Goal: Task Accomplishment & Management: Complete application form

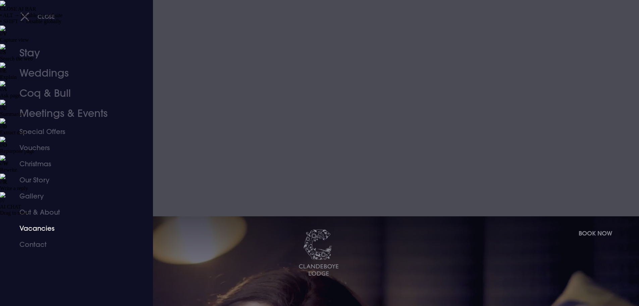
click at [34, 225] on link "Vacancies" at bounding box center [72, 228] width 106 height 16
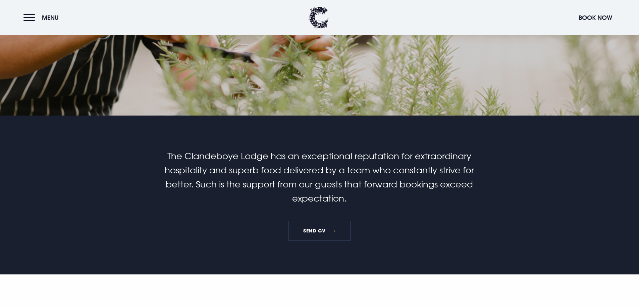
scroll to position [436, 0]
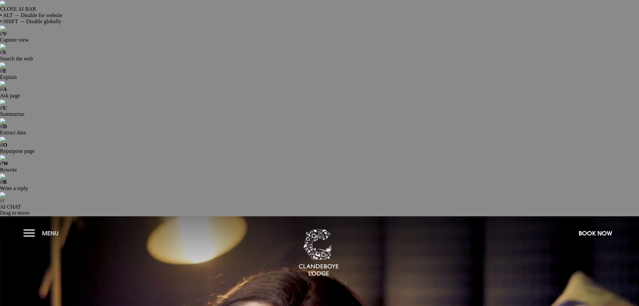
click at [25, 226] on button "Menu" at bounding box center [42, 233] width 39 height 14
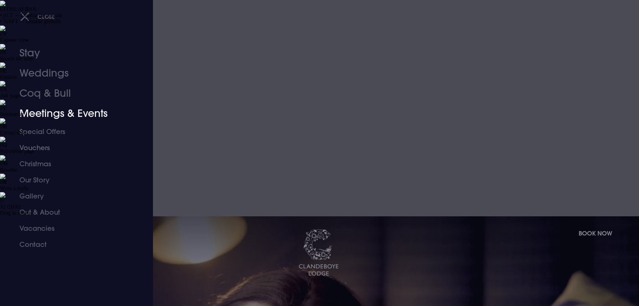
click at [42, 113] on link "Meetings & Events" at bounding box center [72, 113] width 106 height 20
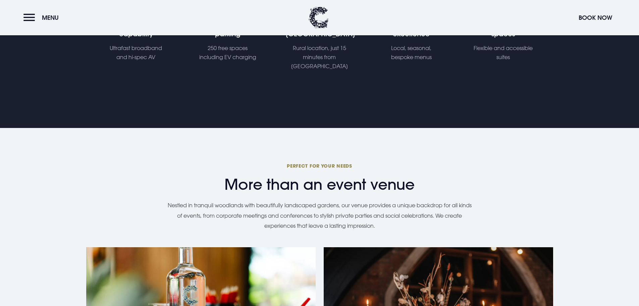
scroll to position [604, 0]
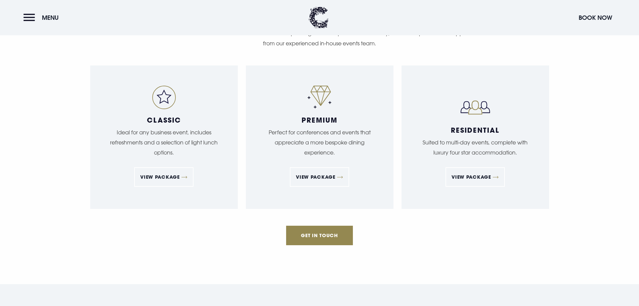
scroll to position [1409, 0]
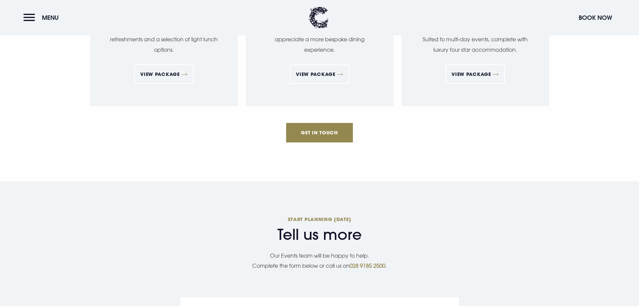
type input "Grace Millar"
type input "Clandeboye Lodge Hotel"
type input "07596285052"
type input "gracem@clandeboyelodge.co.uk"
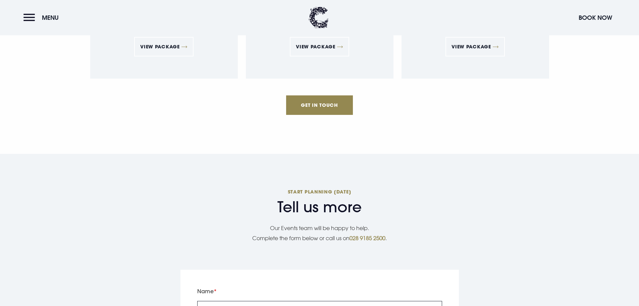
scroll to position [1509, 0]
drag, startPoint x: 245, startPoint y: 169, endPoint x: 185, endPoint y: 166, distance: 60.1
type input "12345"
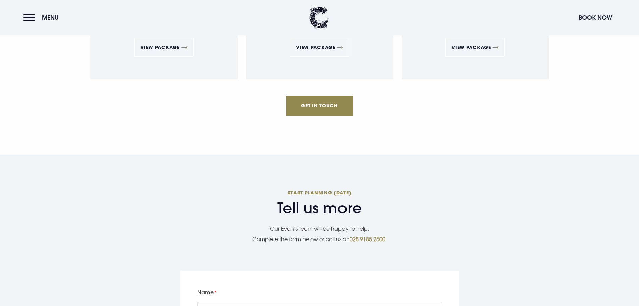
type input "2025/10/08"
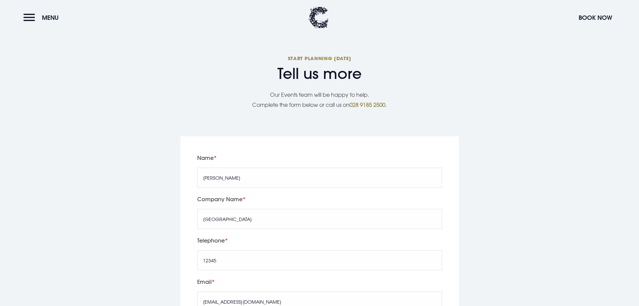
scroll to position [1644, 0]
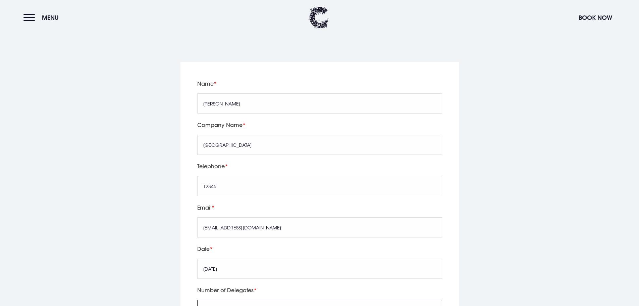
click at [219, 300] on input "Number of Delegates" at bounding box center [319, 310] width 245 height 20
type input "1"
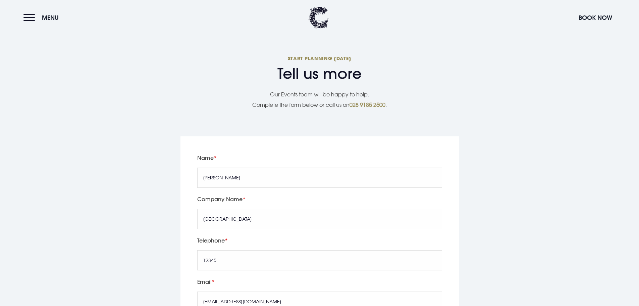
radio input "true"
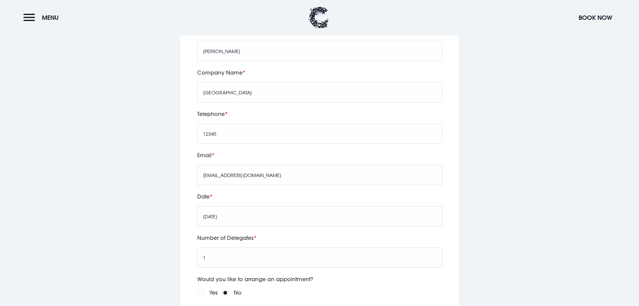
scroll to position [1711, 0]
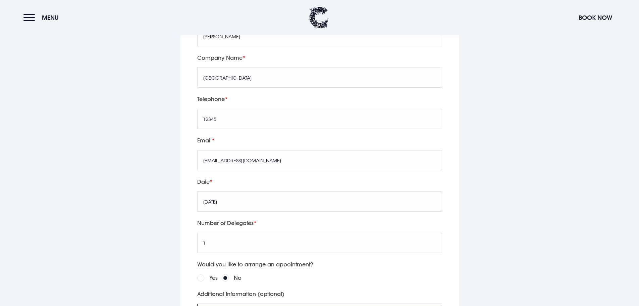
type textarea "Test- ignore :)"
checkbox input "true"
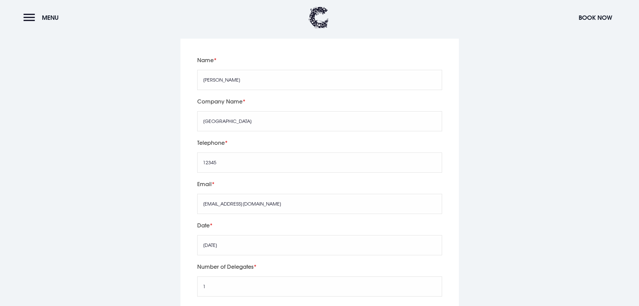
scroll to position [1744, 0]
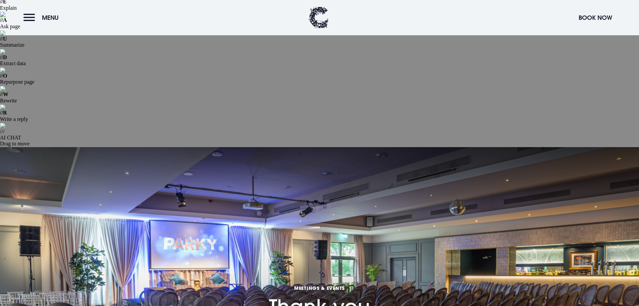
scroll to position [13, 0]
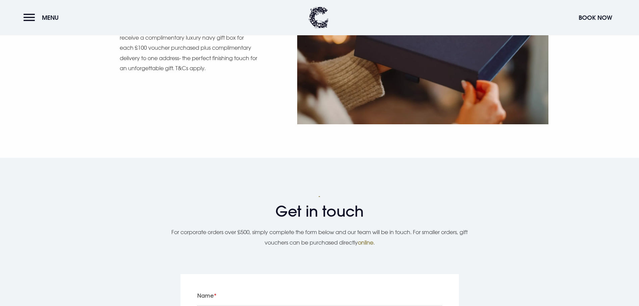
scroll to position [671, 0]
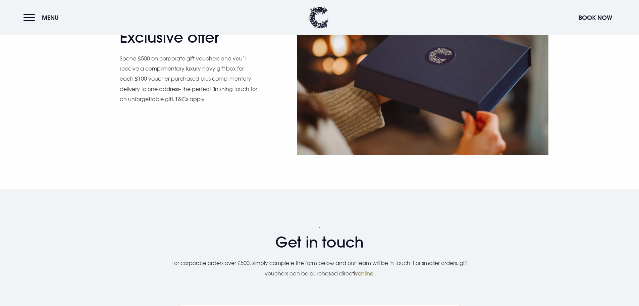
scroll to position [771, 0]
